Goal: Information Seeking & Learning: Learn about a topic

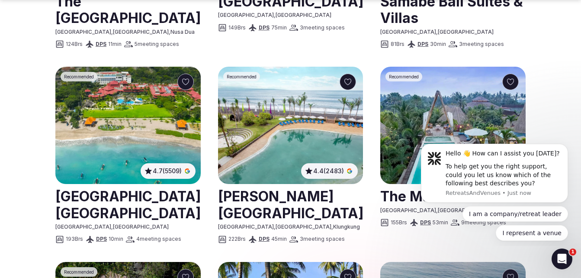
click at [554, 120] on section "Popular destinations Discover the best retreat venues in Indonesia Find your pe…" at bounding box center [290, 148] width 581 height 1462
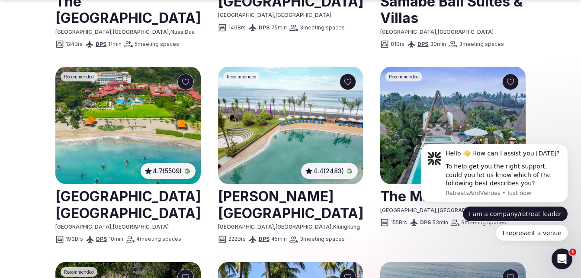
click at [544, 212] on button "I am a company/retreat leader" at bounding box center [515, 214] width 106 height 16
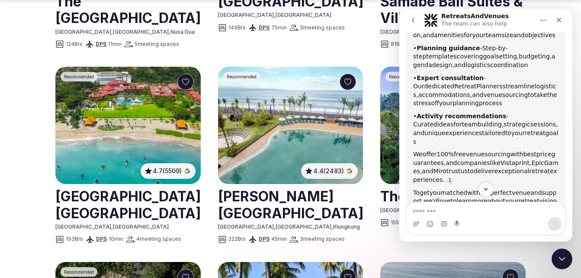
scroll to position [217, 0]
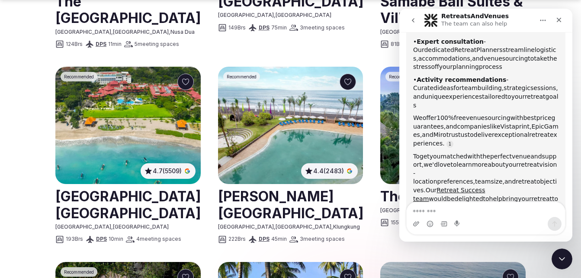
click at [459, 210] on textarea "Message…" at bounding box center [486, 209] width 158 height 15
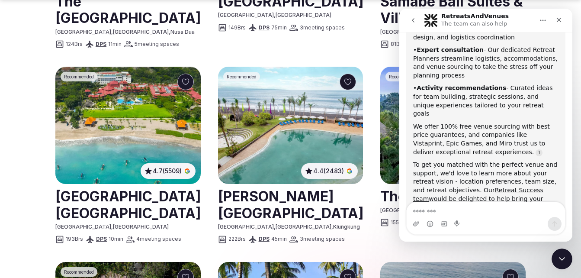
scroll to position [245, 0]
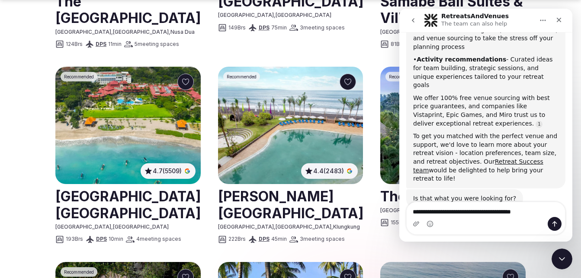
type textarea "**********"
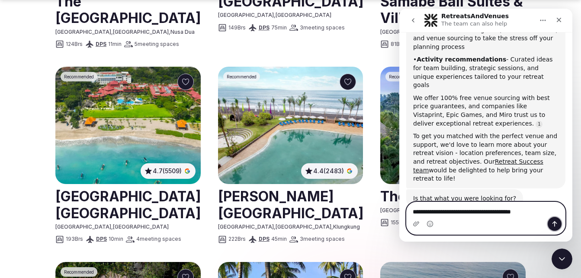
click at [556, 224] on icon "Send a message…" at bounding box center [554, 223] width 7 height 7
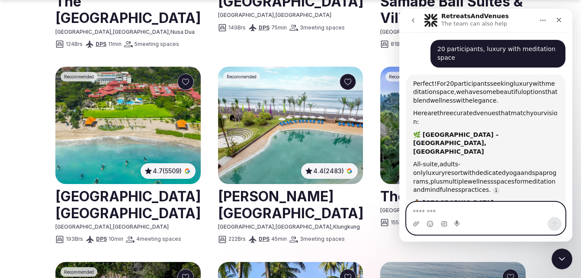
scroll to position [424, 0]
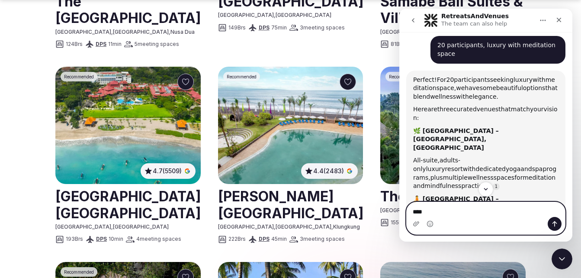
type textarea "****"
click at [556, 224] on icon "Send a message…" at bounding box center [554, 223] width 7 height 7
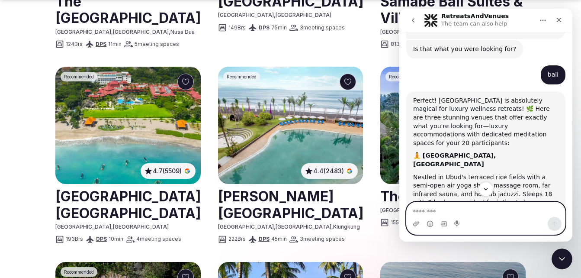
scroll to position [776, 0]
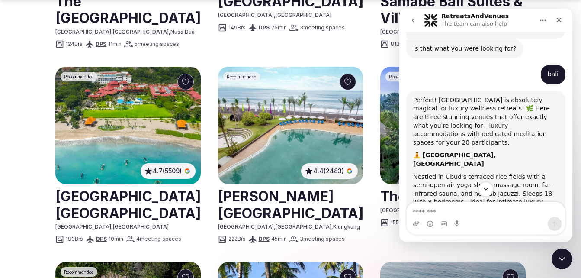
click at [560, 19] on icon "Close" at bounding box center [558, 19] width 7 height 7
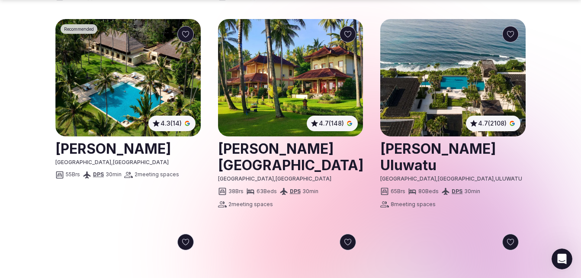
scroll to position [852, 0]
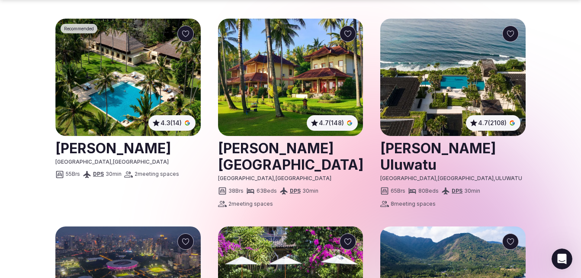
click at [464, 145] on link at bounding box center [452, 156] width 145 height 38
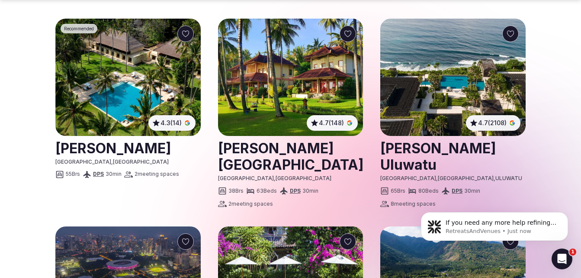
scroll to position [955, 0]
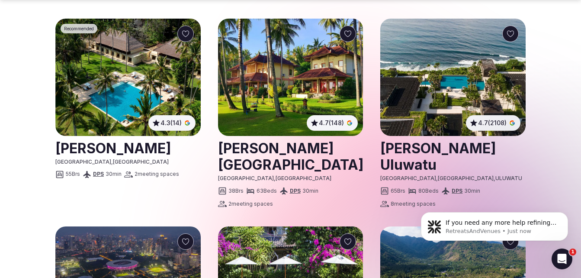
click at [251, 149] on link at bounding box center [290, 156] width 145 height 38
click at [104, 112] on img at bounding box center [127, 77] width 145 height 117
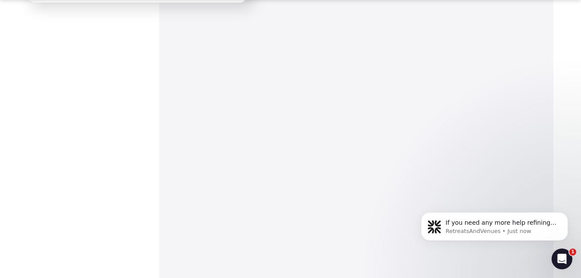
scroll to position [1542, 0]
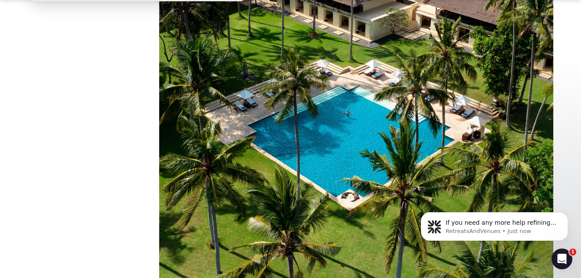
click at [346, 148] on img at bounding box center [356, 75] width 394 height 493
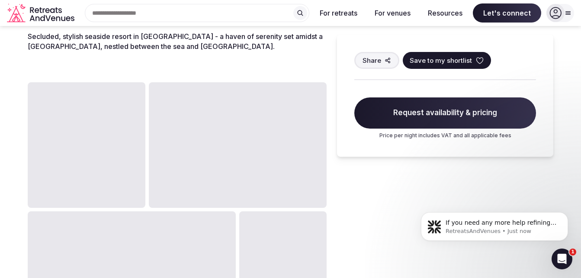
scroll to position [317, 0]
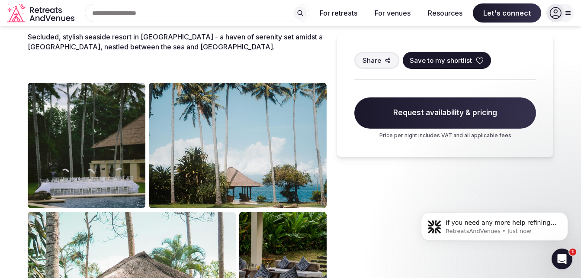
click at [111, 143] on img at bounding box center [87, 145] width 118 height 125
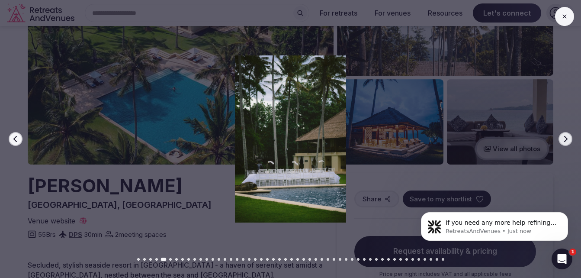
scroll to position [0, 0]
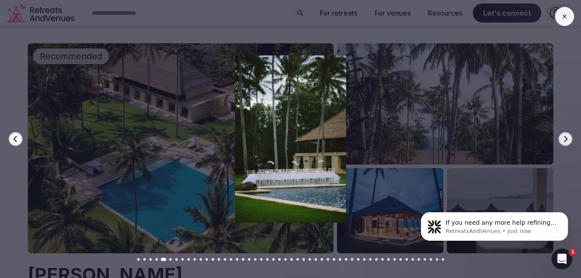
click at [564, 136] on icon "button" at bounding box center [565, 138] width 7 height 7
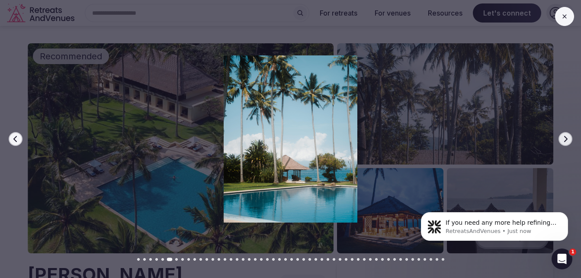
click at [564, 136] on icon "button" at bounding box center [565, 138] width 7 height 7
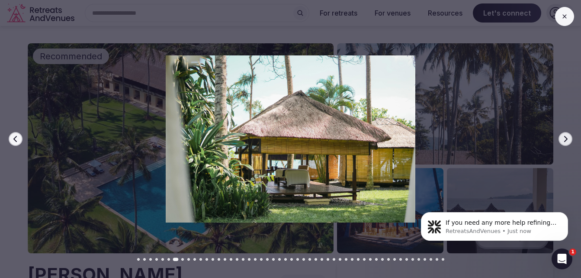
click at [564, 136] on icon "button" at bounding box center [565, 138] width 7 height 7
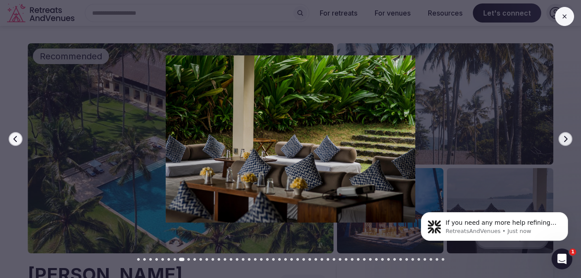
click at [564, 136] on icon "button" at bounding box center [565, 138] width 7 height 7
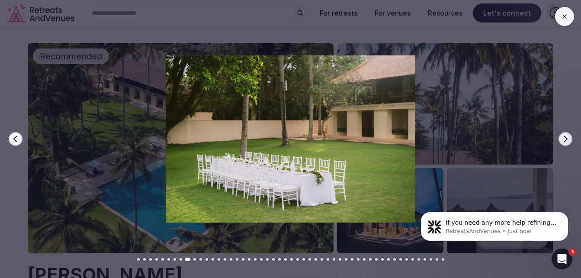
click at [564, 136] on icon "button" at bounding box center [565, 138] width 7 height 7
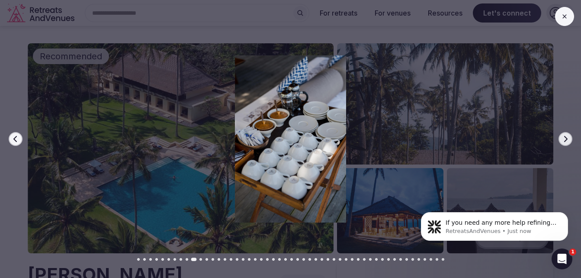
click at [564, 136] on icon "button" at bounding box center [565, 138] width 7 height 7
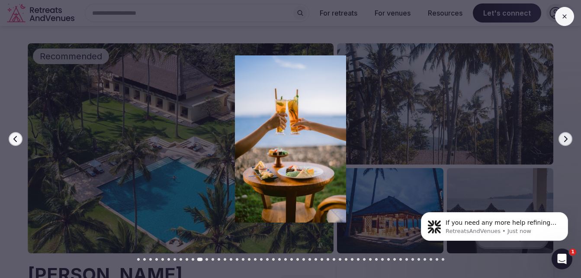
click at [564, 14] on icon at bounding box center [564, 16] width 7 height 7
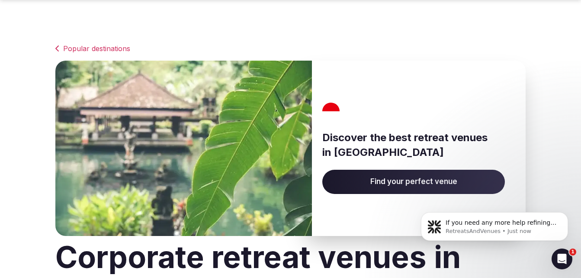
scroll to position [852, 0]
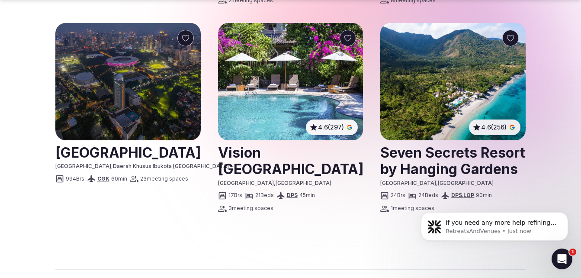
scroll to position [1057, 0]
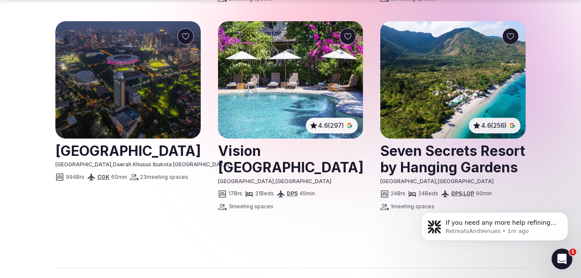
click at [283, 155] on link at bounding box center [290, 158] width 145 height 38
click at [411, 156] on link at bounding box center [452, 158] width 145 height 38
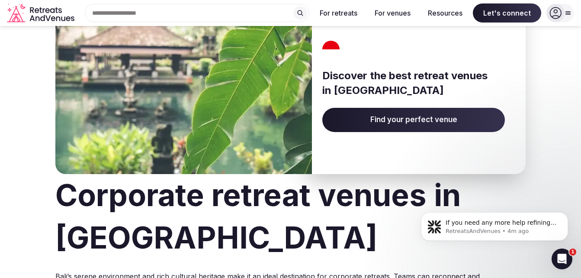
scroll to position [0, 0]
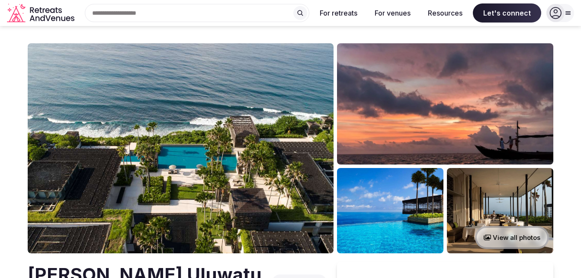
click at [221, 173] on img at bounding box center [181, 148] width 306 height 210
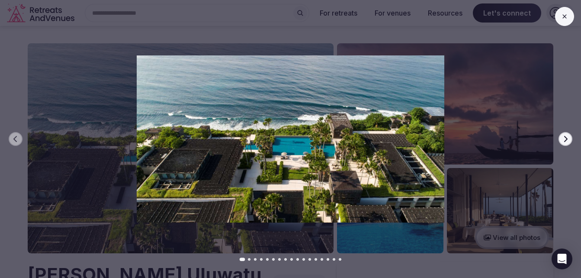
click at [563, 140] on icon "button" at bounding box center [565, 138] width 7 height 7
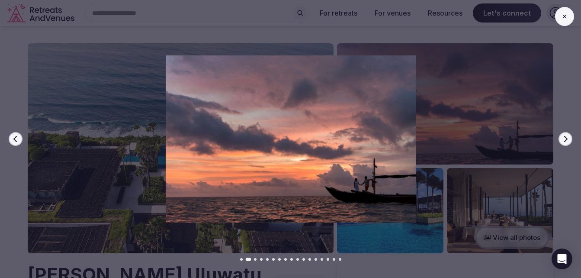
click at [563, 140] on icon "button" at bounding box center [565, 138] width 7 height 7
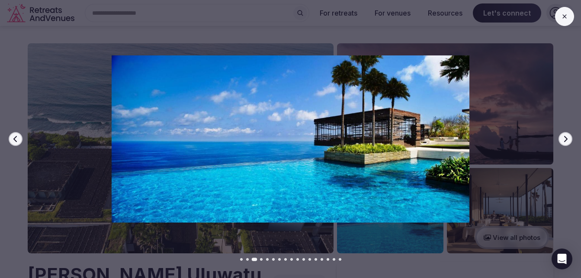
click at [563, 140] on icon "button" at bounding box center [565, 138] width 7 height 7
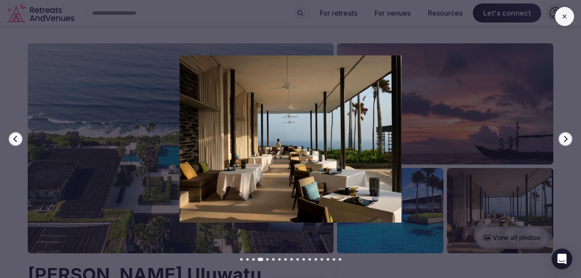
click at [563, 140] on icon "button" at bounding box center [565, 138] width 7 height 7
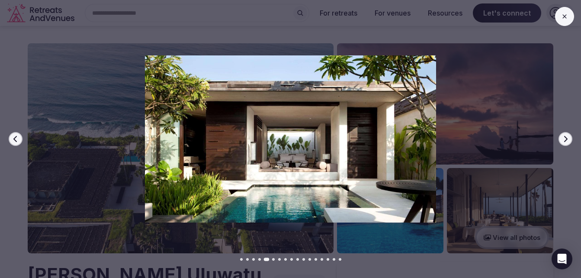
click at [563, 140] on icon "button" at bounding box center [565, 138] width 7 height 7
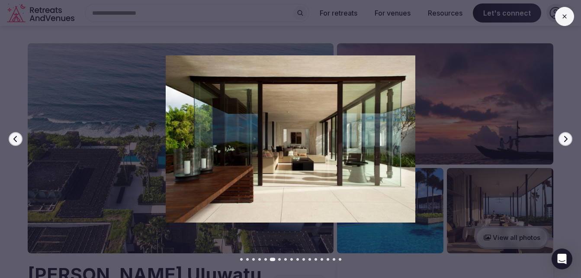
click at [563, 140] on icon "button" at bounding box center [565, 138] width 7 height 7
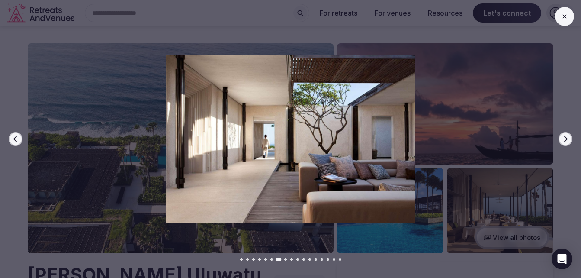
click at [563, 140] on icon "button" at bounding box center [565, 138] width 7 height 7
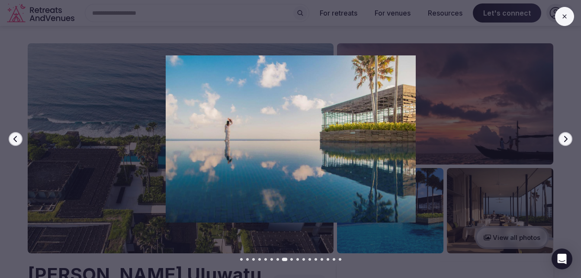
click at [563, 140] on icon "button" at bounding box center [565, 138] width 7 height 7
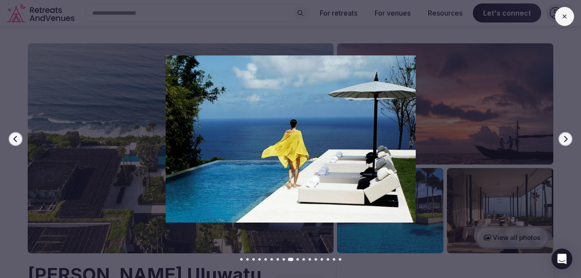
click at [563, 140] on icon "button" at bounding box center [565, 138] width 7 height 7
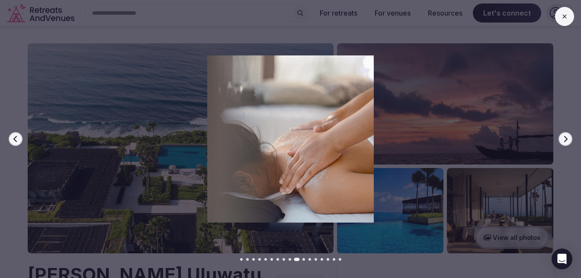
click at [563, 140] on icon "button" at bounding box center [565, 138] width 7 height 7
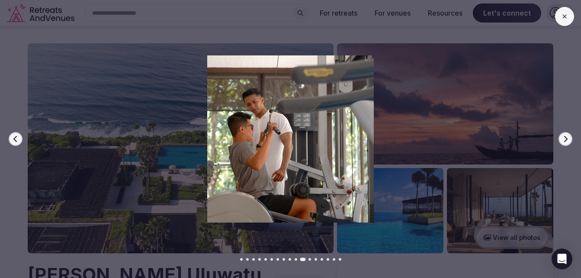
click at [563, 140] on icon "button" at bounding box center [565, 138] width 7 height 7
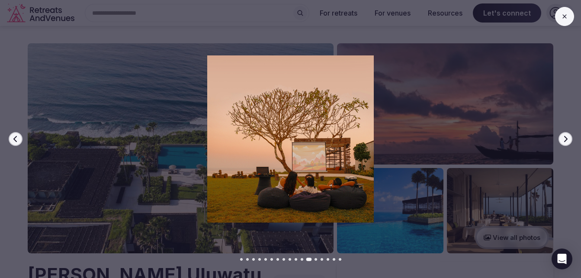
click at [563, 140] on icon "button" at bounding box center [565, 138] width 7 height 7
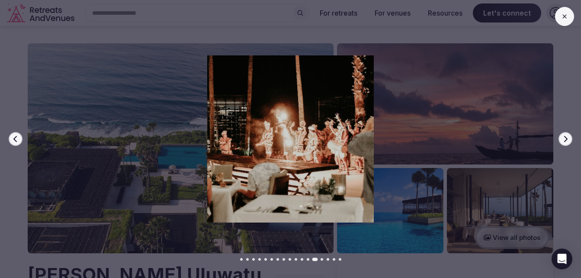
click at [563, 140] on icon "button" at bounding box center [565, 138] width 7 height 7
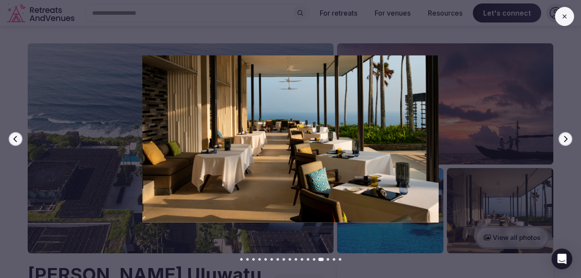
click at [563, 140] on icon "button" at bounding box center [565, 138] width 7 height 7
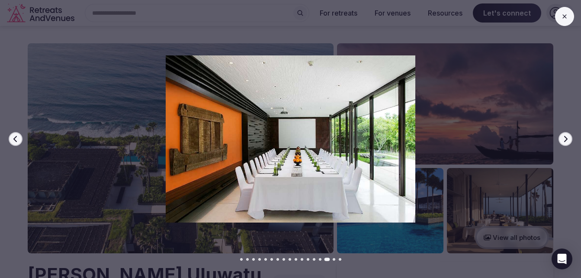
click at [563, 140] on icon "button" at bounding box center [565, 138] width 7 height 7
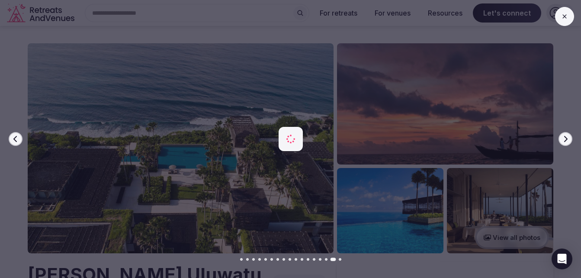
click at [563, 140] on icon "button" at bounding box center [565, 138] width 7 height 7
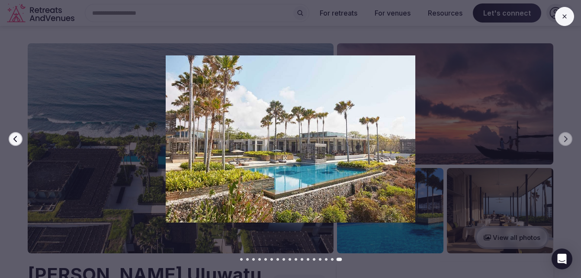
click at [563, 17] on icon at bounding box center [564, 16] width 7 height 7
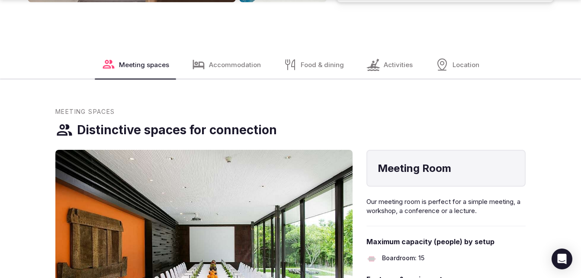
scroll to position [1130, 0]
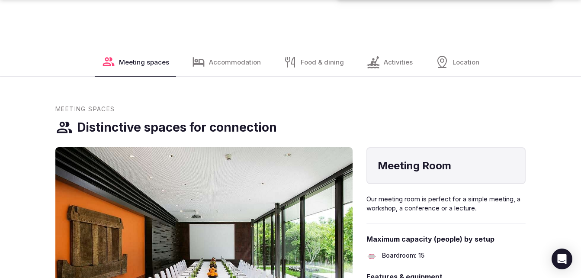
click at [151, 58] on span "Meeting spaces" at bounding box center [144, 62] width 50 height 9
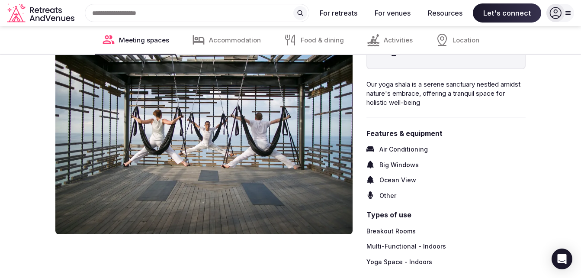
scroll to position [1855, 0]
click at [199, 170] on img at bounding box center [203, 133] width 297 height 202
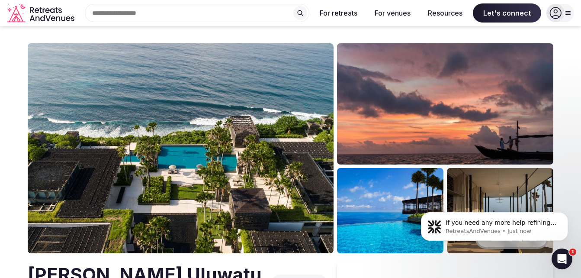
scroll to position [0, 0]
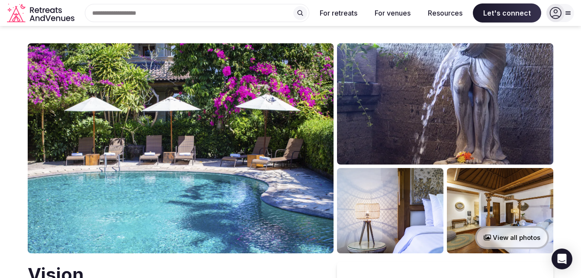
click at [181, 148] on img at bounding box center [181, 148] width 306 height 210
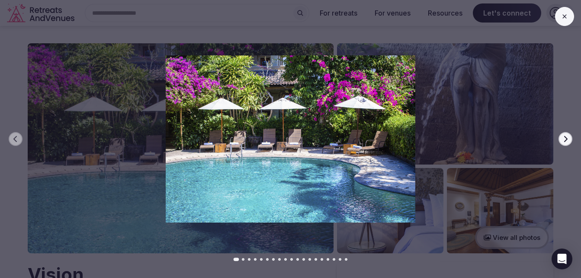
click at [567, 136] on icon "button" at bounding box center [565, 138] width 7 height 7
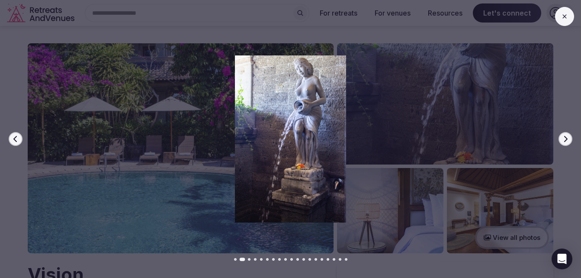
click at [567, 136] on icon "button" at bounding box center [565, 138] width 7 height 7
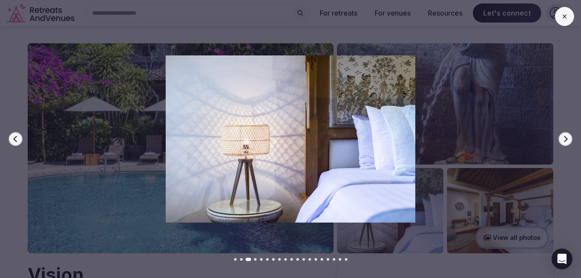
click at [567, 136] on icon "button" at bounding box center [565, 138] width 7 height 7
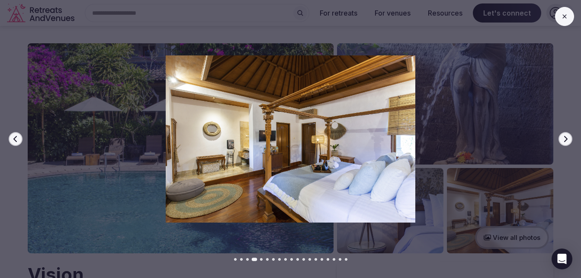
click at [567, 136] on icon "button" at bounding box center [565, 138] width 7 height 7
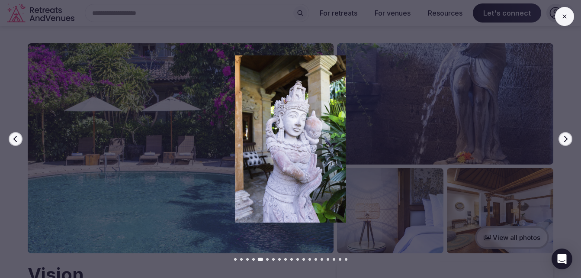
click at [567, 136] on icon "button" at bounding box center [565, 138] width 7 height 7
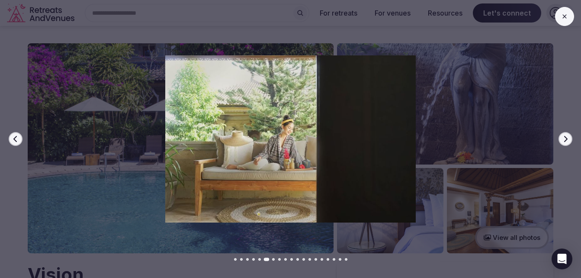
click at [567, 136] on icon "button" at bounding box center [565, 138] width 7 height 7
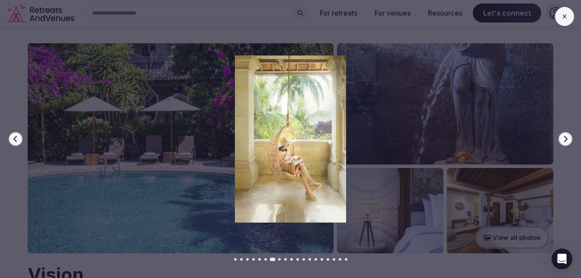
click at [567, 136] on icon "button" at bounding box center [565, 138] width 7 height 7
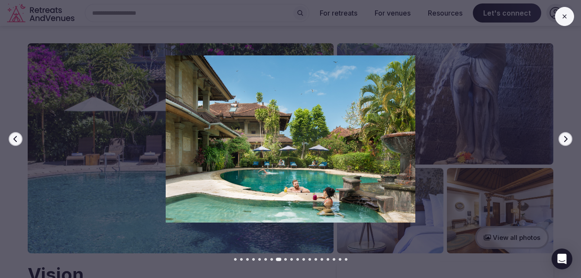
click at [567, 136] on icon "button" at bounding box center [565, 138] width 7 height 7
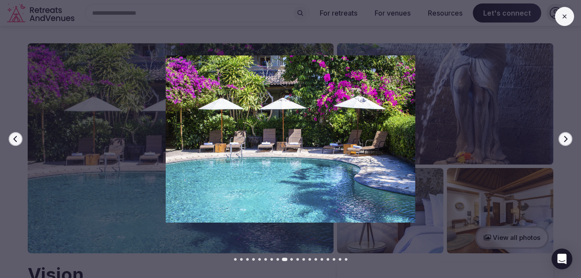
click at [567, 136] on icon "button" at bounding box center [565, 138] width 7 height 7
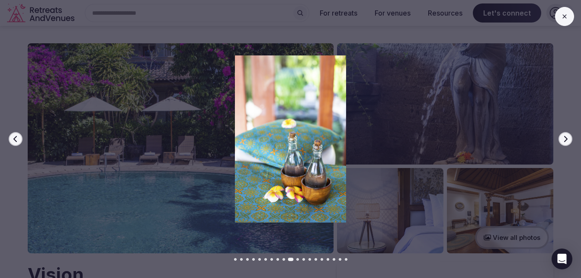
click at [567, 136] on icon "button" at bounding box center [565, 138] width 7 height 7
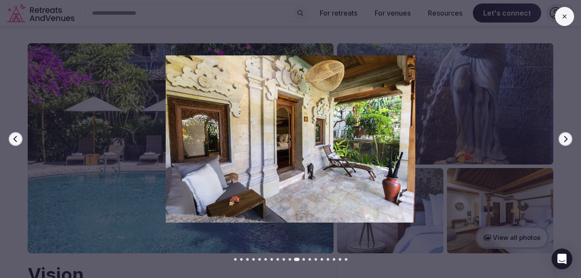
click at [567, 136] on icon "button" at bounding box center [565, 138] width 7 height 7
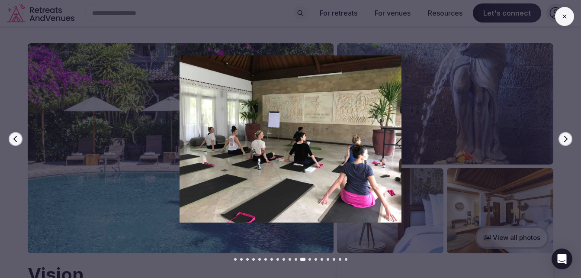
click at [567, 136] on icon "button" at bounding box center [565, 138] width 7 height 7
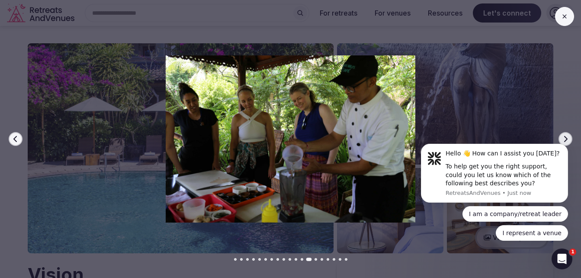
click at [14, 139] on icon "button" at bounding box center [14, 139] width 3 height 6
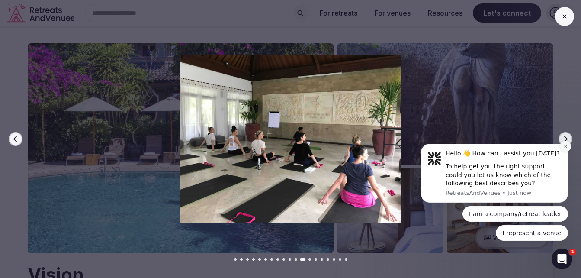
click at [567, 148] on icon "Dismiss notification" at bounding box center [565, 146] width 5 height 5
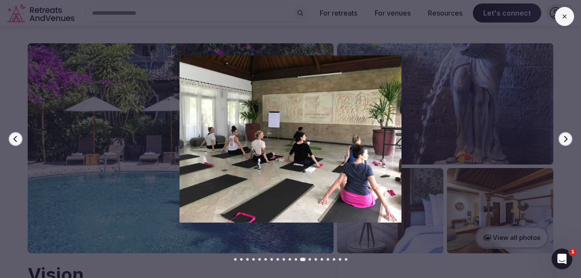
click at [567, 141] on icon "button" at bounding box center [565, 138] width 7 height 7
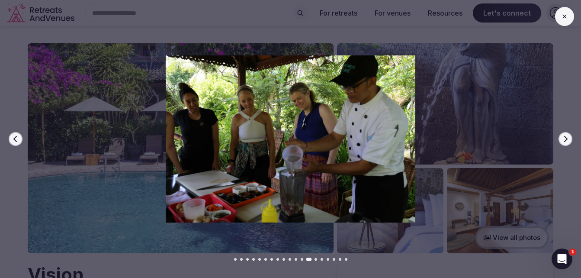
click at [567, 141] on icon "button" at bounding box center [565, 138] width 7 height 7
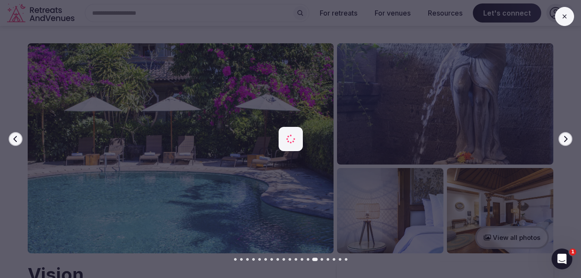
click at [567, 141] on icon "button" at bounding box center [565, 138] width 7 height 7
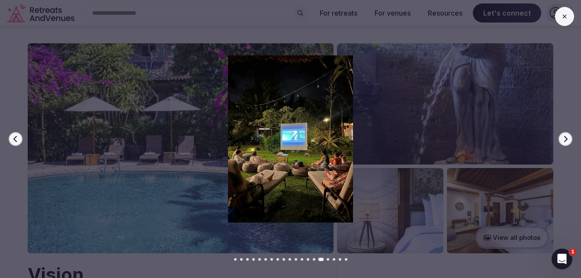
click at [567, 141] on icon "button" at bounding box center [565, 138] width 7 height 7
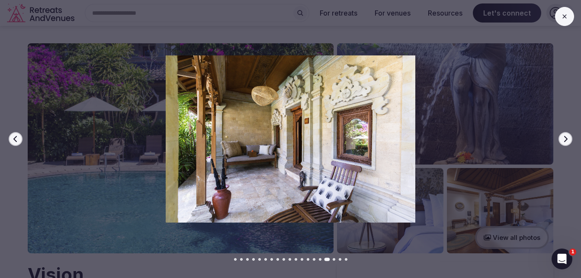
click at [567, 141] on icon "button" at bounding box center [565, 138] width 7 height 7
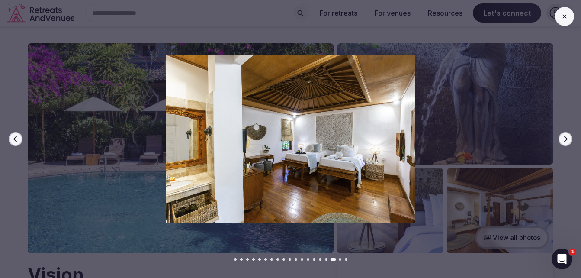
click at [567, 141] on icon "button" at bounding box center [565, 138] width 7 height 7
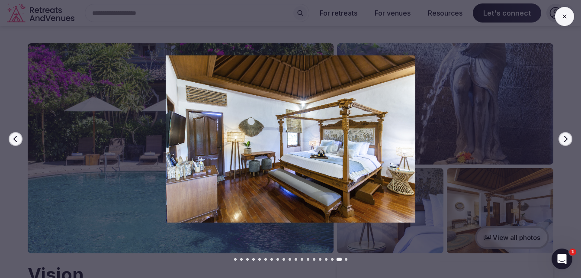
click at [567, 141] on icon "button" at bounding box center [565, 138] width 7 height 7
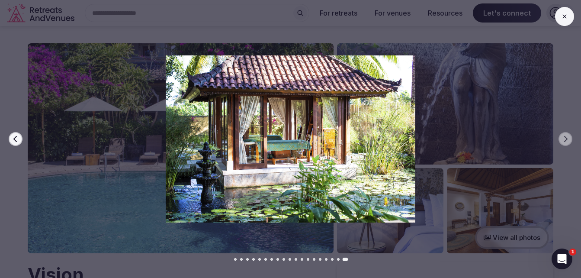
click at [563, 17] on icon at bounding box center [564, 16] width 7 height 7
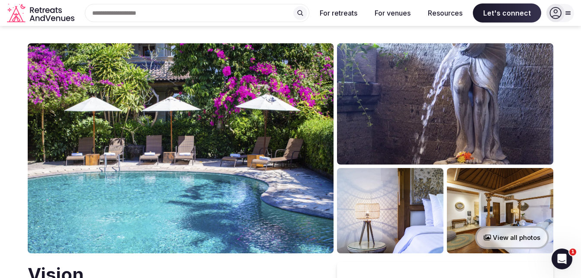
click at [239, 180] on img at bounding box center [181, 148] width 306 height 210
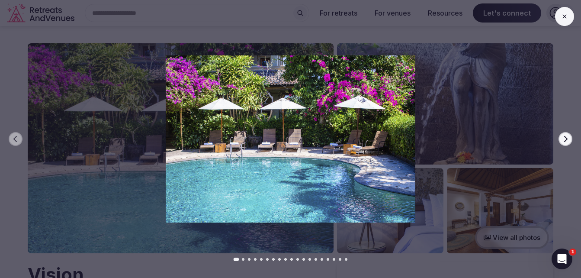
click at [567, 139] on icon "button" at bounding box center [565, 139] width 3 height 6
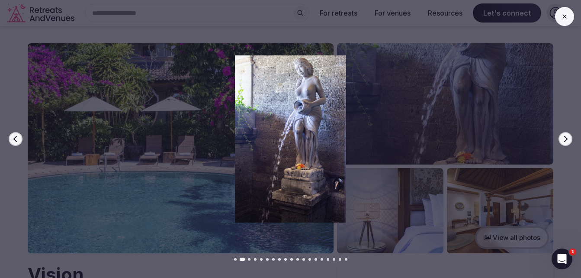
click at [567, 139] on icon "button" at bounding box center [565, 139] width 3 height 6
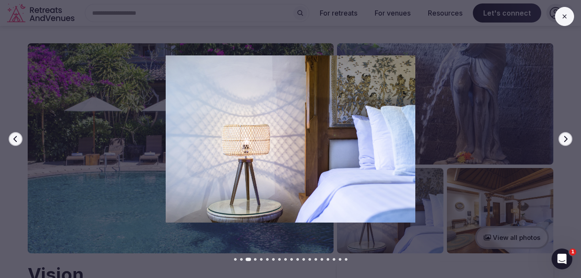
click at [567, 139] on icon "button" at bounding box center [565, 139] width 3 height 6
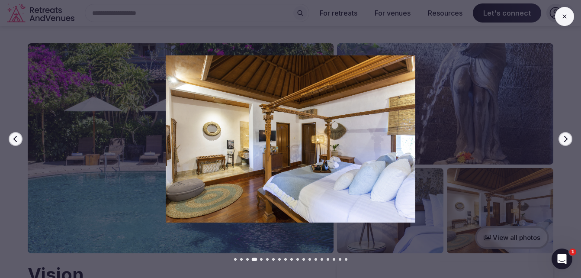
click at [567, 139] on icon "button" at bounding box center [565, 139] width 3 height 6
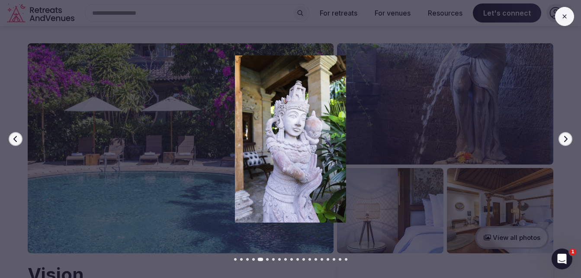
click at [567, 139] on icon "button" at bounding box center [565, 139] width 3 height 6
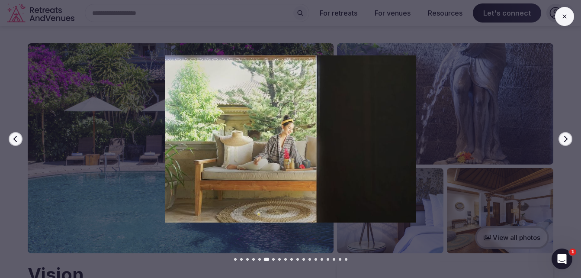
click at [567, 139] on icon "button" at bounding box center [565, 139] width 3 height 6
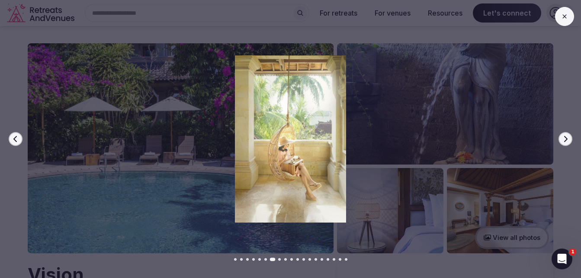
click at [567, 139] on icon "button" at bounding box center [565, 139] width 3 height 6
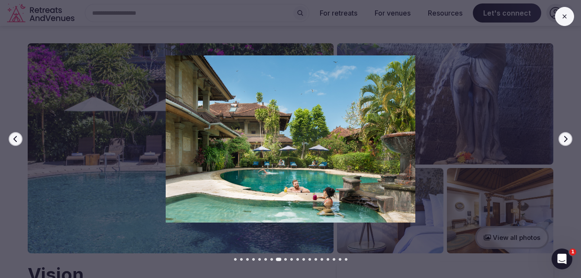
click at [562, 16] on icon at bounding box center [564, 16] width 7 height 7
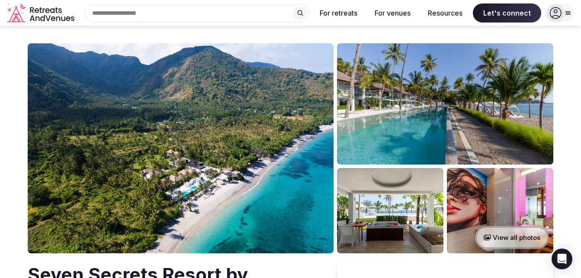
click at [215, 162] on img at bounding box center [181, 148] width 306 height 210
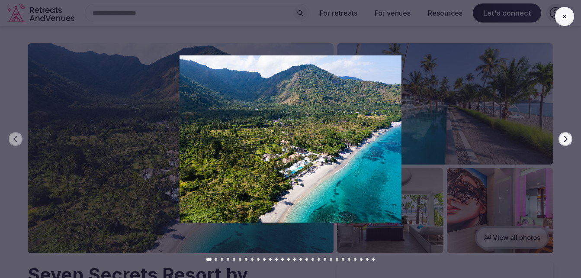
click at [569, 142] on button "Next slide" at bounding box center [565, 139] width 14 height 14
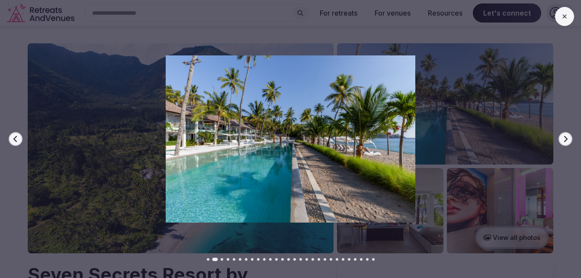
click at [569, 142] on button "Next slide" at bounding box center [565, 139] width 14 height 14
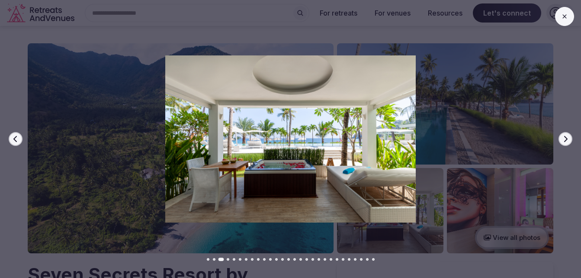
click at [569, 142] on button "Next slide" at bounding box center [565, 139] width 14 height 14
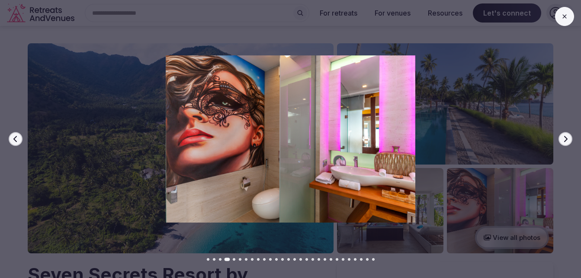
click at [569, 142] on button "Next slide" at bounding box center [565, 139] width 14 height 14
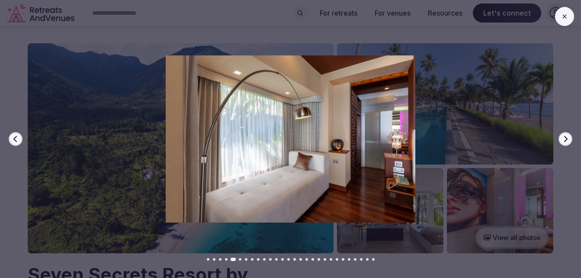
click at [569, 142] on button "Next slide" at bounding box center [565, 139] width 14 height 14
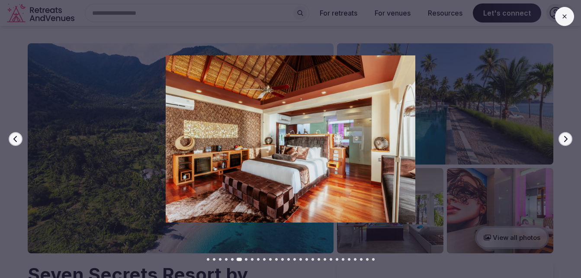
click at [569, 142] on button "Next slide" at bounding box center [565, 139] width 14 height 14
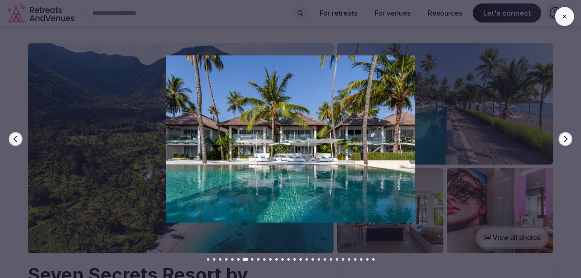
click at [569, 142] on button "Next slide" at bounding box center [565, 139] width 14 height 14
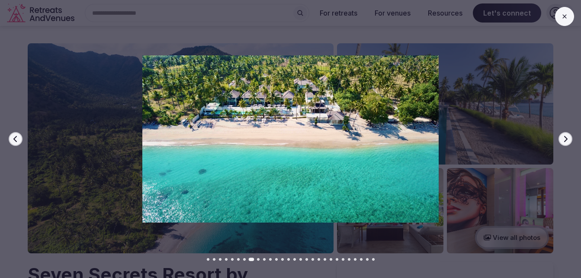
click at [569, 142] on button "Next slide" at bounding box center [565, 139] width 14 height 14
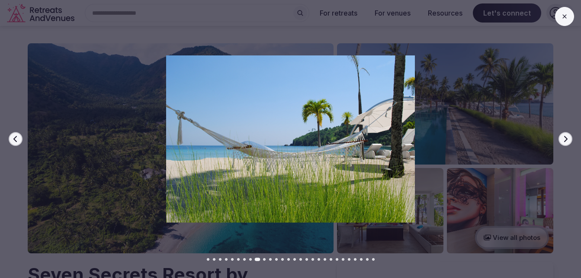
click at [569, 142] on button "Next slide" at bounding box center [565, 139] width 14 height 14
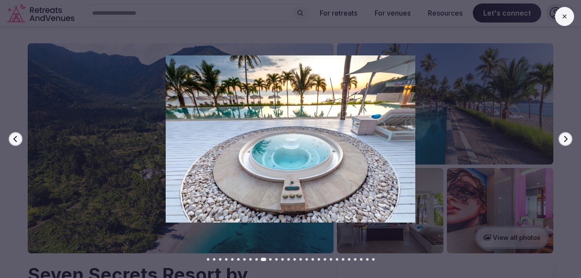
click at [569, 142] on button "Next slide" at bounding box center [565, 139] width 14 height 14
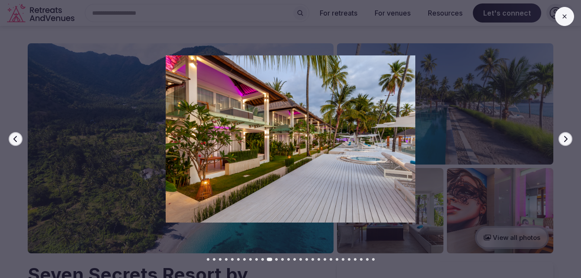
click at [569, 142] on button "Next slide" at bounding box center [565, 139] width 14 height 14
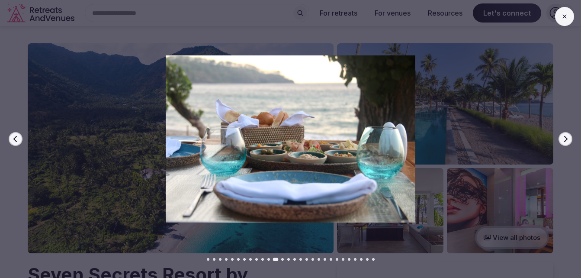
click at [569, 142] on button "Next slide" at bounding box center [565, 139] width 14 height 14
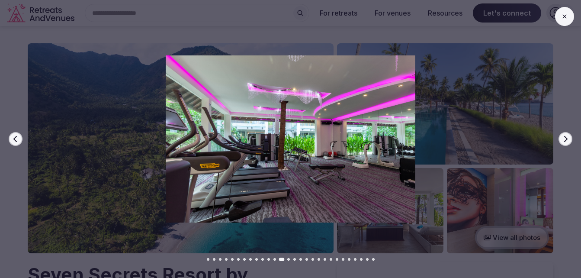
click at [569, 142] on button "Next slide" at bounding box center [565, 139] width 14 height 14
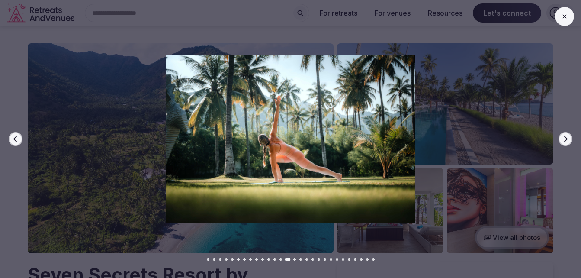
click at [569, 142] on button "Next slide" at bounding box center [565, 139] width 14 height 14
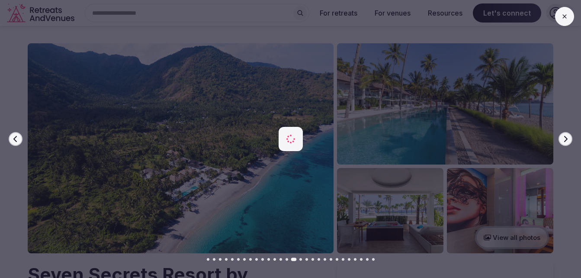
click at [569, 142] on button "Next slide" at bounding box center [565, 139] width 14 height 14
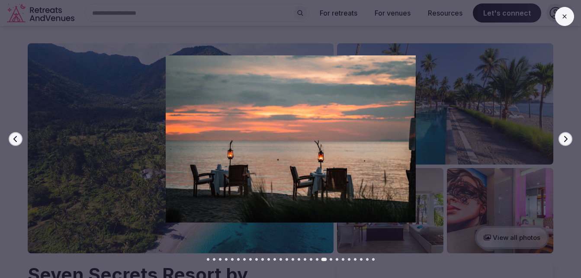
click at [569, 142] on button "Next slide" at bounding box center [565, 139] width 14 height 14
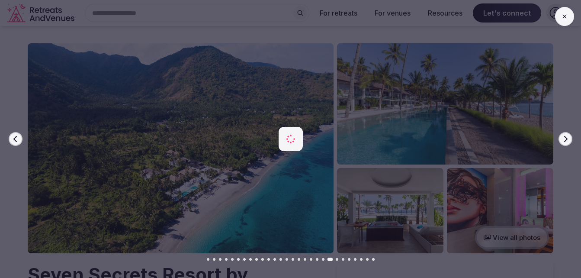
click at [569, 142] on button "Next slide" at bounding box center [565, 139] width 14 height 14
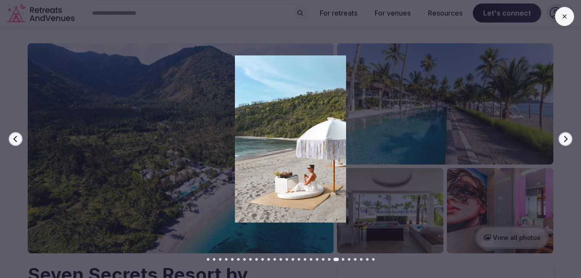
click at [569, 142] on button "Next slide" at bounding box center [565, 139] width 14 height 14
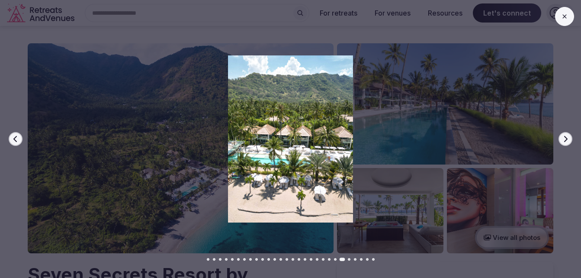
click at [569, 142] on button "Next slide" at bounding box center [565, 139] width 14 height 14
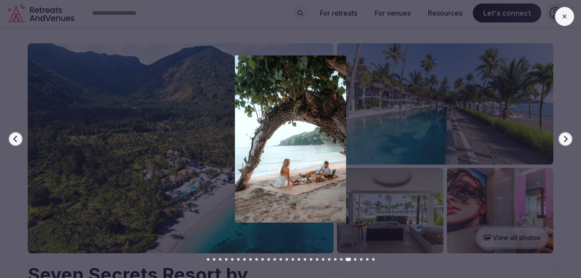
click at [569, 142] on button "Next slide" at bounding box center [565, 139] width 14 height 14
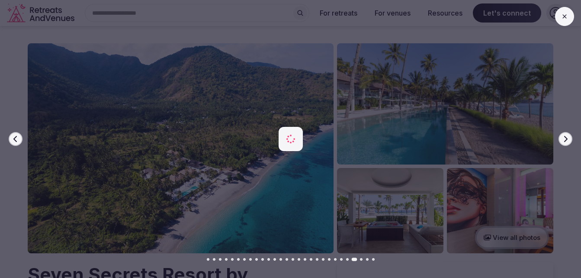
click at [569, 142] on button "Next slide" at bounding box center [565, 139] width 14 height 14
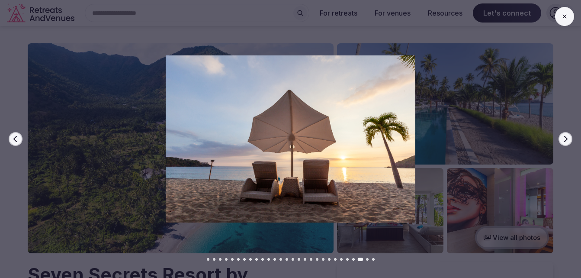
click at [569, 142] on button "Next slide" at bounding box center [565, 139] width 14 height 14
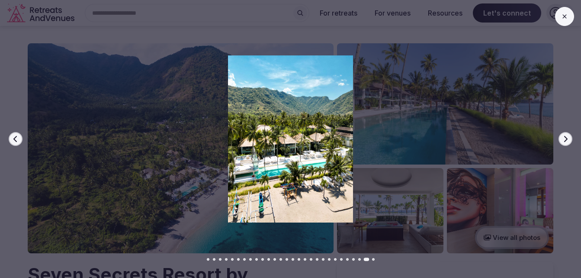
click at [569, 142] on button "Next slide" at bounding box center [565, 139] width 14 height 14
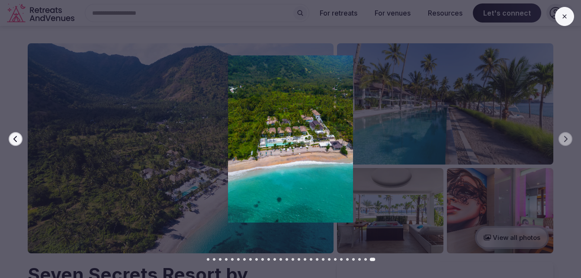
click at [561, 19] on icon at bounding box center [564, 16] width 7 height 7
